Goal: Task Accomplishment & Management: Manage account settings

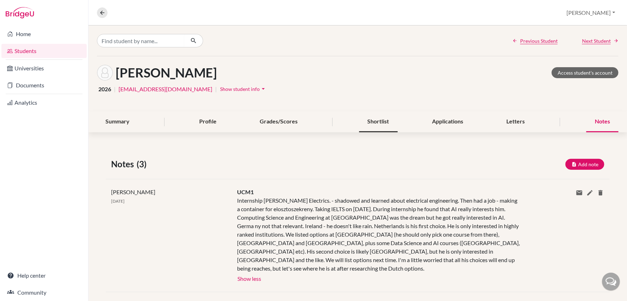
click at [372, 121] on div "Shortlist" at bounding box center [378, 121] width 39 height 21
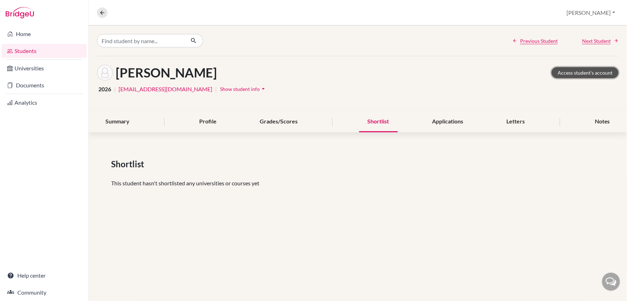
click at [586, 70] on link "Access student's account" at bounding box center [584, 72] width 67 height 11
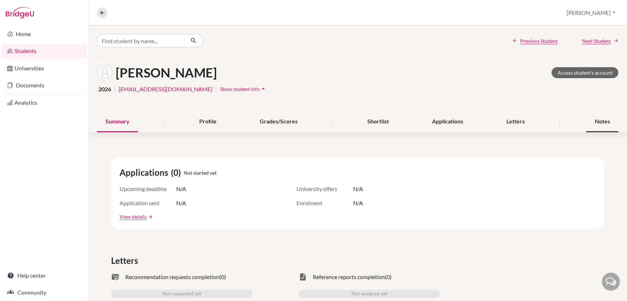
click at [607, 120] on div "Notes" at bounding box center [602, 121] width 32 height 21
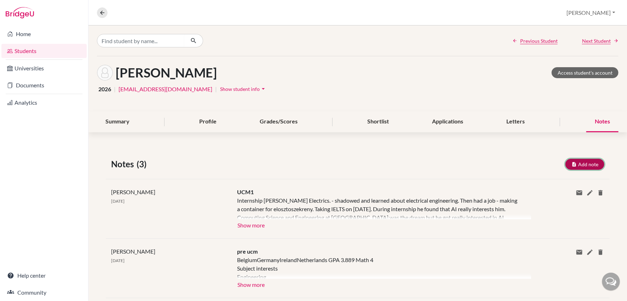
click at [594, 164] on button "Add note" at bounding box center [584, 164] width 39 height 11
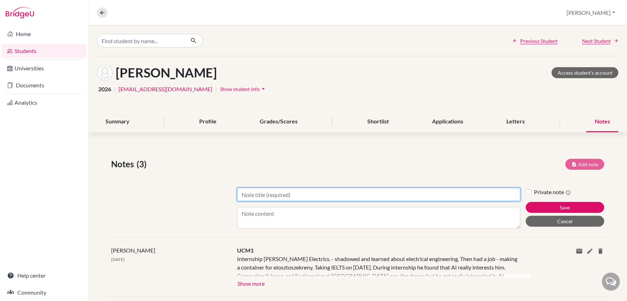
click at [241, 197] on input "Title" at bounding box center [378, 194] width 283 height 13
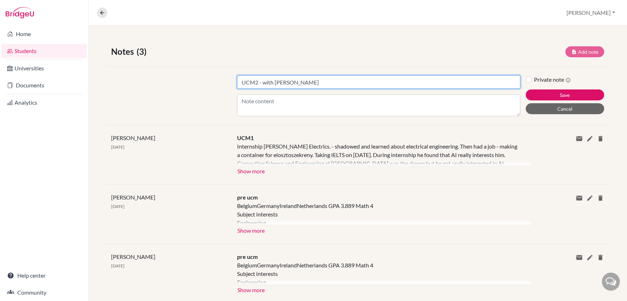
scroll to position [114, 0]
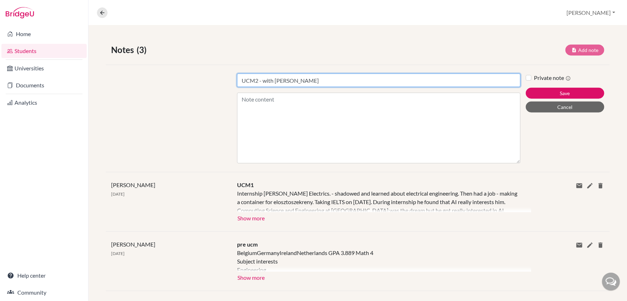
drag, startPoint x: 517, startPoint y: 111, endPoint x: 517, endPoint y: 193, distance: 82.4
click at [517, 193] on div "Notes (3) Add note Title UCM2 - with [PERSON_NAME] Content Private note Save Ca…" at bounding box center [357, 197] width 538 height 340
type input "UCM2 - with [PERSON_NAME]"
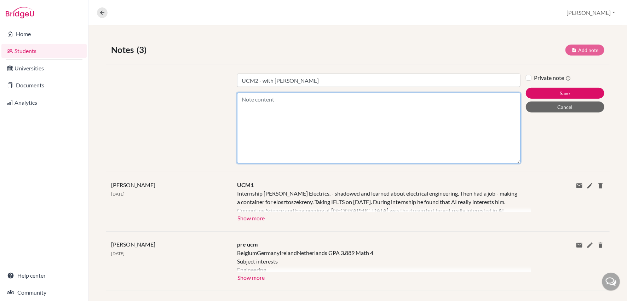
click at [248, 102] on textarea "Content" at bounding box center [378, 128] width 283 height 71
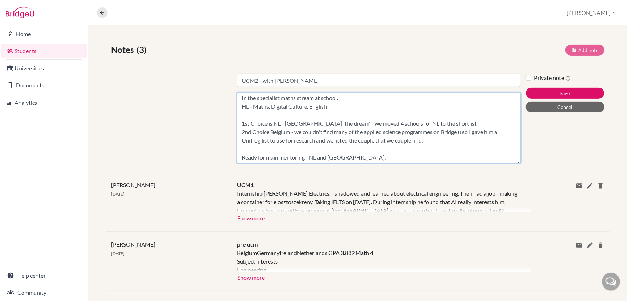
scroll to position [148, 0]
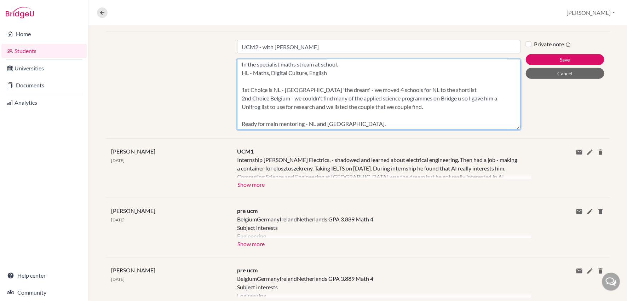
click at [437, 88] on textarea "Took IELTS [DATE] - thinks it went well. Spent his summer becoming a champion p…" at bounding box center [378, 94] width 283 height 71
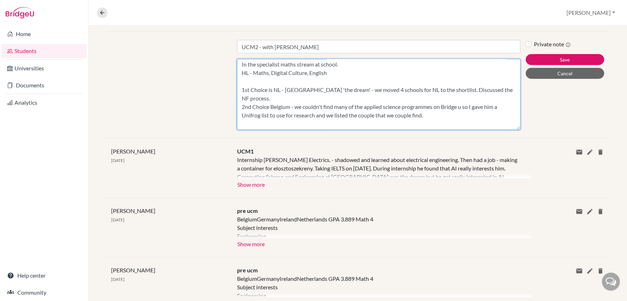
scroll to position [150, 0]
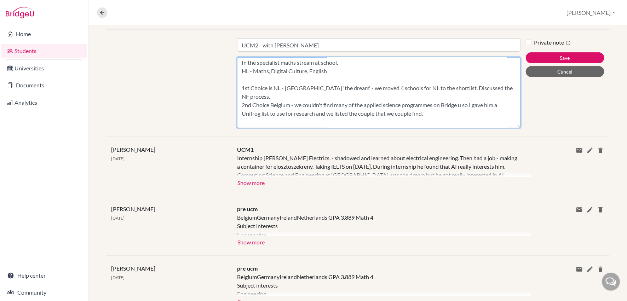
click at [408, 105] on textarea "Took IELTS [DATE] - thinks it went well. Spent his summer becoming a champion p…" at bounding box center [378, 92] width 283 height 71
click at [413, 103] on textarea "Took IELTS [DATE] - thinks it went well. Spent his summer becoming a champion p…" at bounding box center [378, 92] width 283 height 71
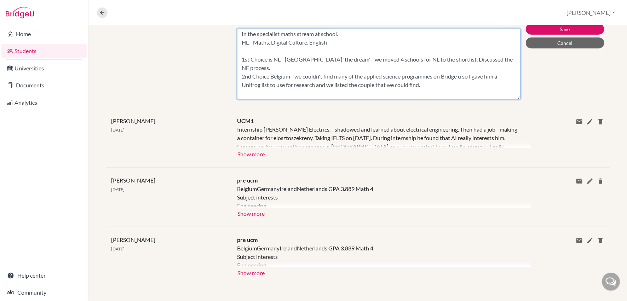
scroll to position [0, 0]
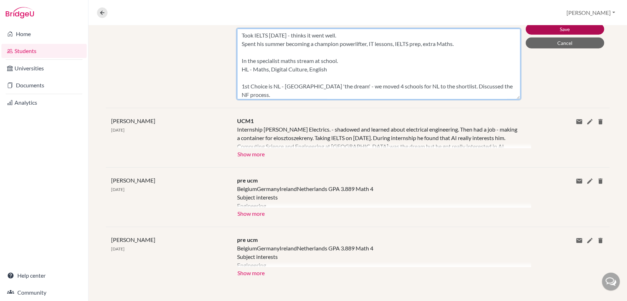
type textarea "Took IELTS [DATE] - thinks it went well. Spent his summer becoming a champion p…"
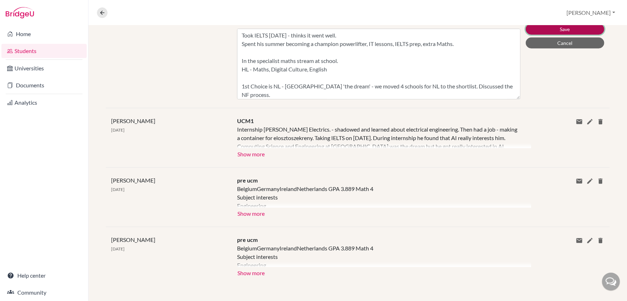
click at [570, 28] on button "Save" at bounding box center [564, 29] width 78 height 11
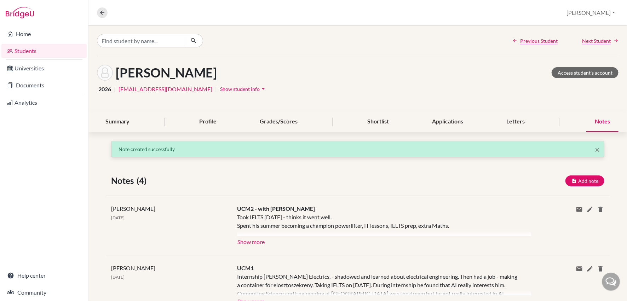
click at [22, 49] on link "Students" at bounding box center [43, 51] width 85 height 14
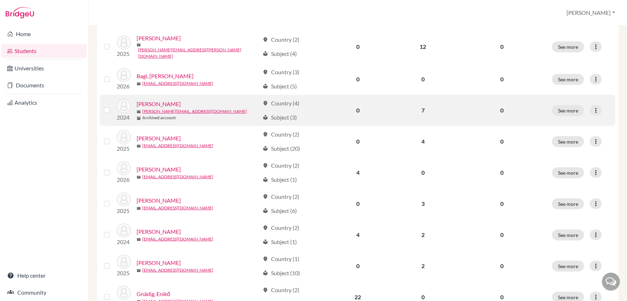
scroll to position [112, 0]
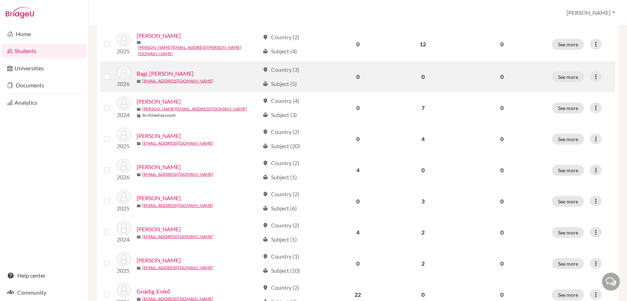
click at [149, 69] on link "Bagi, Bence" at bounding box center [164, 73] width 57 height 8
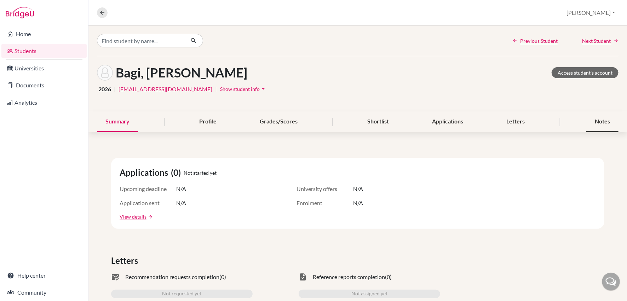
click at [609, 120] on div "Notes" at bounding box center [602, 121] width 32 height 21
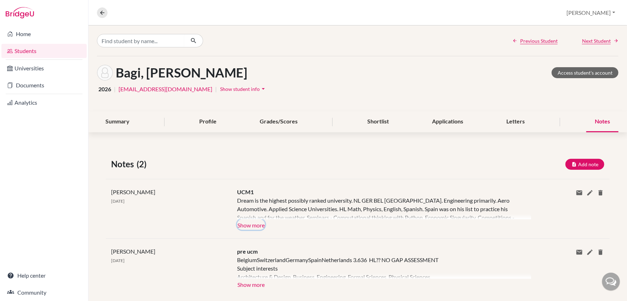
click at [254, 225] on button "Show more" at bounding box center [251, 224] width 28 height 11
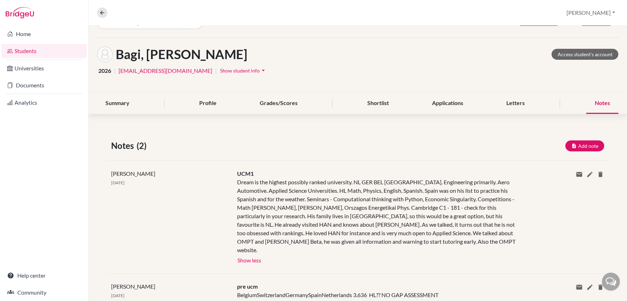
scroll to position [27, 0]
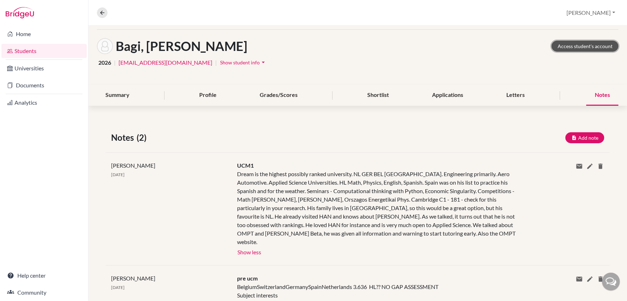
click at [583, 45] on link "Access student's account" at bounding box center [584, 46] width 67 height 11
